Goal: Information Seeking & Learning: Learn about a topic

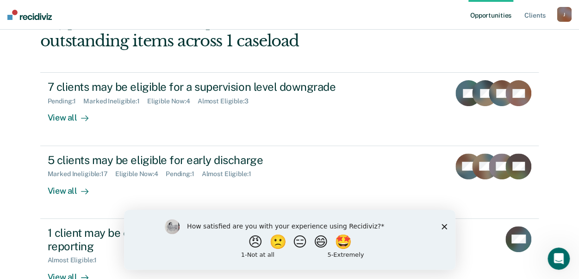
scroll to position [115, 0]
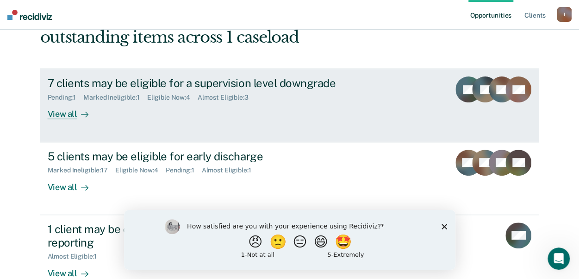
click at [71, 113] on div "View all" at bounding box center [74, 110] width 52 height 18
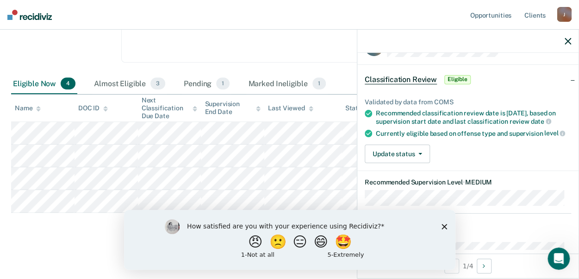
scroll to position [44, 0]
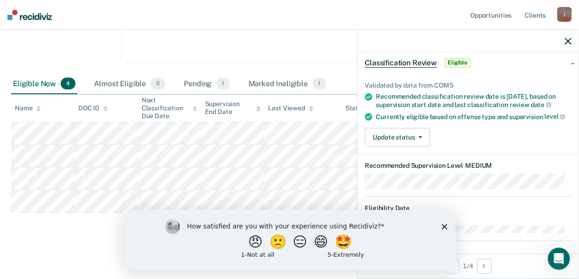
click at [445, 224] on icon "Close survey" at bounding box center [444, 226] width 6 height 6
